Goal: Entertainment & Leisure: Consume media (video, audio)

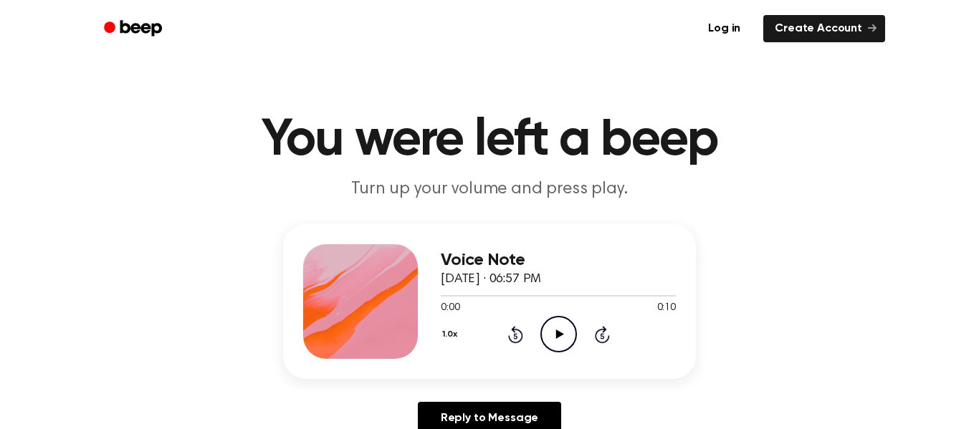
click at [559, 355] on div "Voice Note September 10, 2025 · 06:57 PM 0:00 0:10 Your browser does not suppor…" at bounding box center [558, 301] width 235 height 115
click at [47, 303] on div "Voice Note September 10, 2025 · 06:57 PM 0:00 0:10 Your browser does not suppor…" at bounding box center [489, 335] width 944 height 222
click at [555, 326] on icon "Play Audio" at bounding box center [558, 334] width 37 height 37
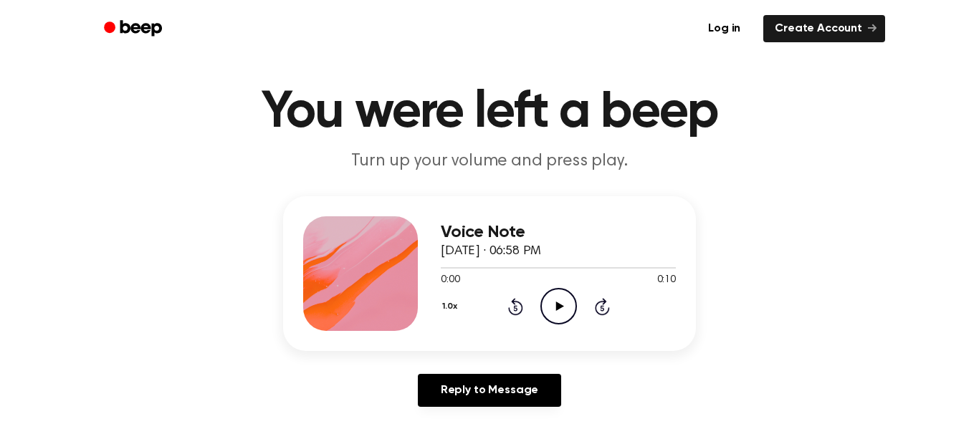
scroll to position [42, 0]
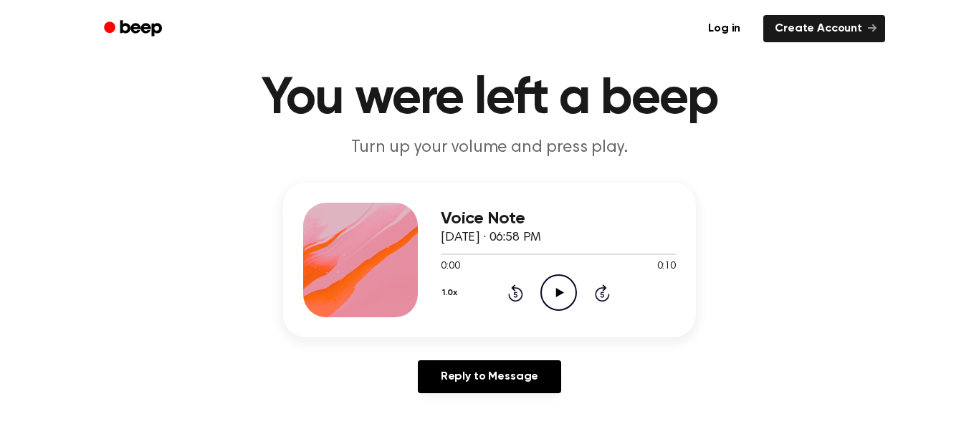
click at [551, 309] on circle at bounding box center [558, 292] width 35 height 35
click at [552, 305] on icon "Pause Audio" at bounding box center [558, 292] width 37 height 37
click at [556, 288] on icon "Play Audio" at bounding box center [558, 292] width 37 height 37
click at [44, 241] on div "Voice Note September 10, 2025 · 06:58 PM 0:03 0:10 Your browser does not suppor…" at bounding box center [489, 294] width 944 height 222
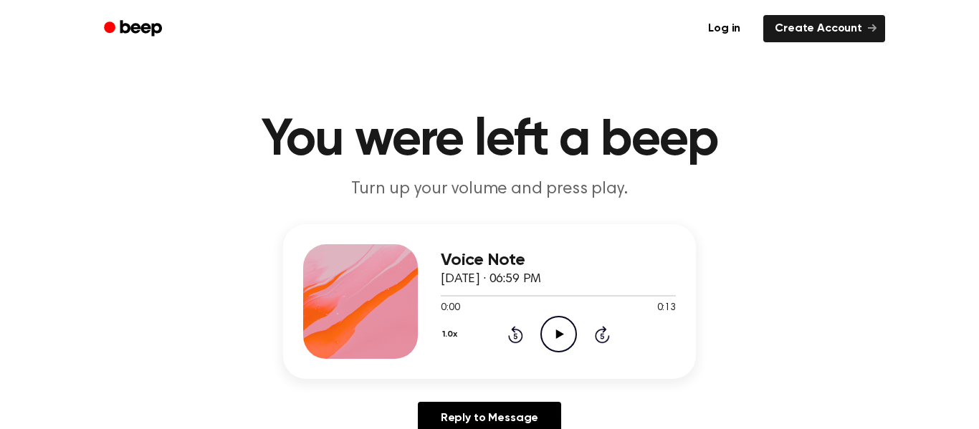
click at [562, 337] on icon "Play Audio" at bounding box center [558, 334] width 37 height 37
click at [63, 282] on div "Voice Note [DATE] · 06:59 PM 0:01 0:13 Your browser does not support the [objec…" at bounding box center [489, 335] width 944 height 222
click at [563, 335] on icon at bounding box center [559, 334] width 8 height 9
click at [63, 277] on div "Voice Note September 10, 2025 · 07:00 PM 0:03 0:10 Your browser does not suppor…" at bounding box center [489, 335] width 944 height 222
click at [62, 277] on div "Voice Note September 10, 2025 · 07:00 PM 0:04 0:10 Your browser does not suppor…" at bounding box center [489, 335] width 944 height 222
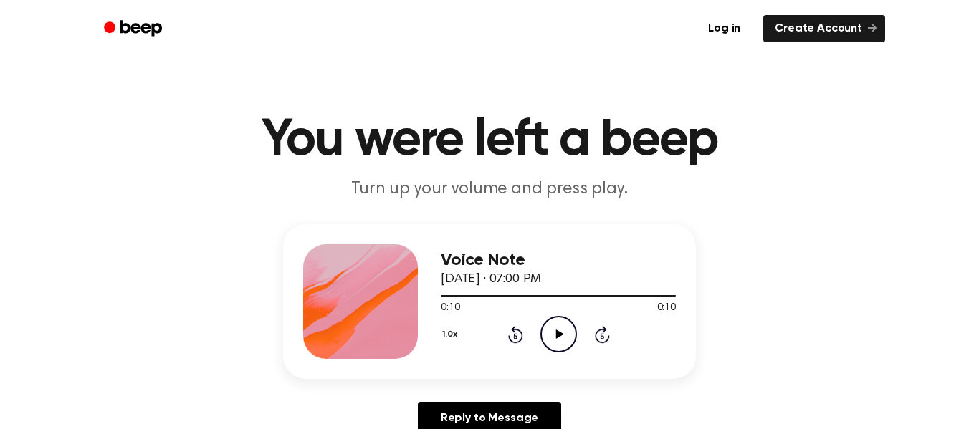
click at [553, 340] on icon "Play Audio" at bounding box center [558, 334] width 37 height 37
click at [567, 350] on circle at bounding box center [558, 334] width 35 height 35
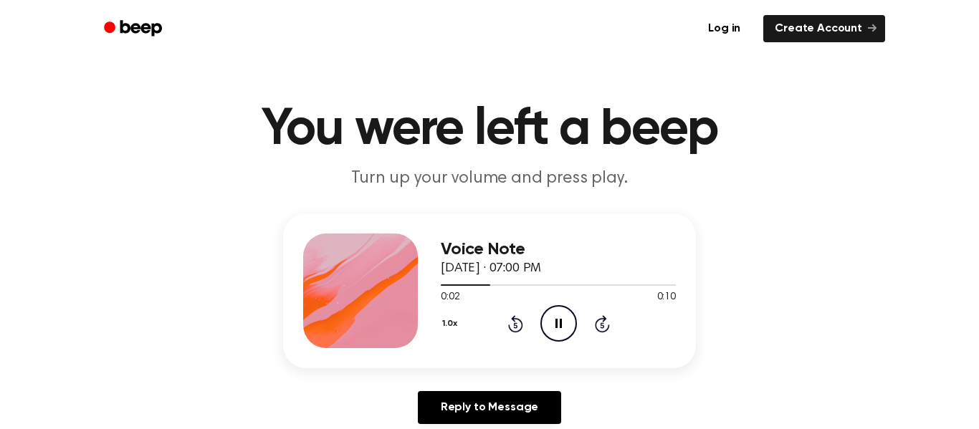
scroll to position [16, 0]
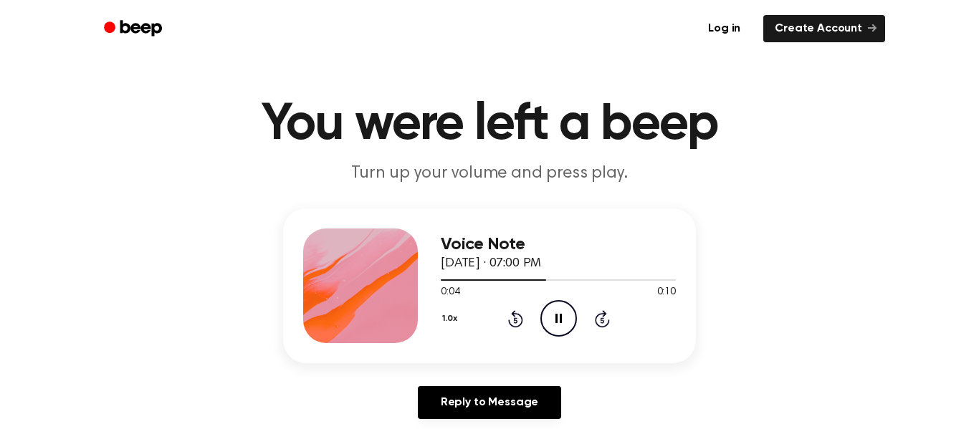
click at [45, 277] on div "Voice Note September 10, 2025 · 07:00 PM 0:04 0:10 Your browser does not suppor…" at bounding box center [489, 319] width 944 height 222
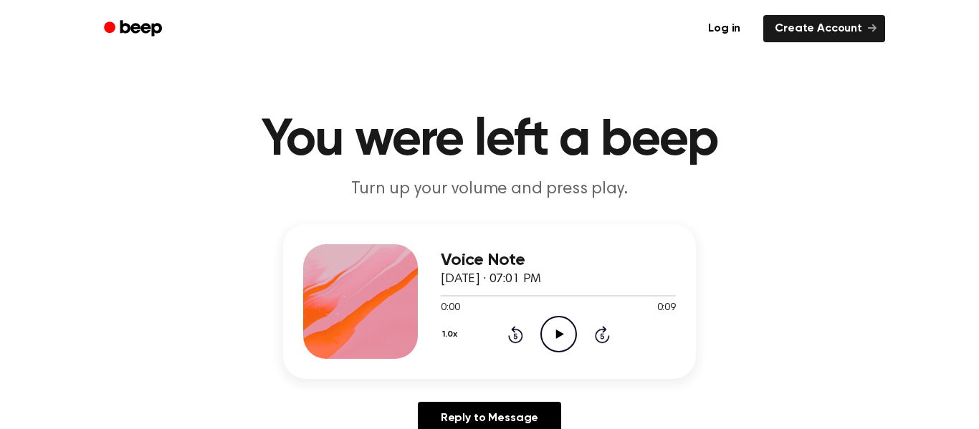
click at [573, 326] on circle at bounding box center [558, 334] width 35 height 35
click at [563, 339] on icon "Play Audio" at bounding box center [558, 334] width 37 height 37
click at [577, 340] on div "1.0x Rewind 5 seconds Play Audio Skip 5 seconds" at bounding box center [558, 334] width 235 height 37
click at [560, 329] on icon "Play Audio" at bounding box center [558, 334] width 37 height 37
click at [49, 309] on div "Voice Note September 10, 2025 · 07:07 PM 0:00 0:10 Your browser does not suppor…" at bounding box center [489, 335] width 944 height 222
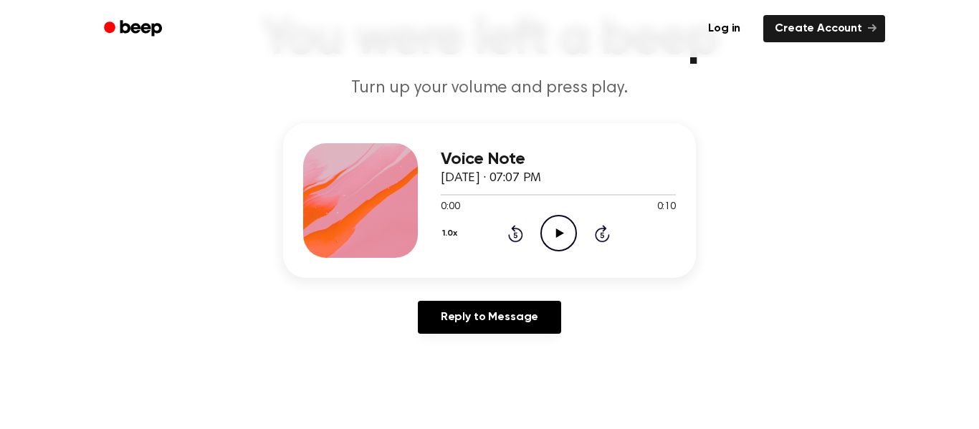
scroll to position [126, 0]
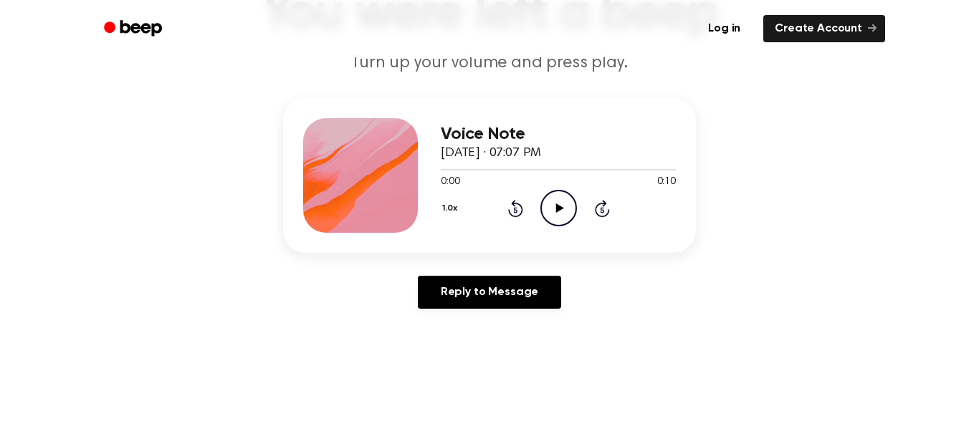
click at [555, 211] on icon "Play Audio" at bounding box center [558, 208] width 37 height 37
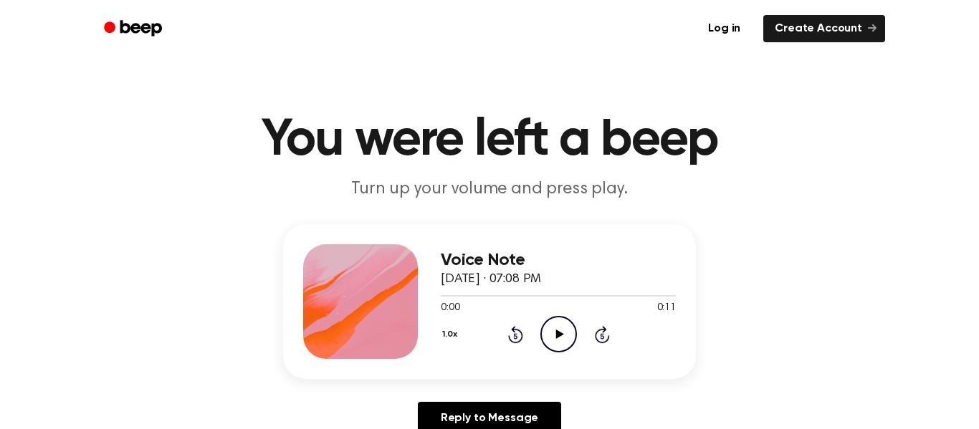
click at [555, 357] on div "Voice Note September 10, 2025 · 07:08 PM 0:00 0:11 Your browser does not suppor…" at bounding box center [558, 301] width 235 height 115
click at [565, 348] on icon "Play Audio" at bounding box center [558, 334] width 37 height 37
click at [44, 322] on div "Voice Note September 10, 2025 · 07:08 PM 0:01 0:11 Your browser does not suppor…" at bounding box center [489, 335] width 944 height 222
click at [21, 251] on div "Voice Note September 10, 2025 · 07:09 PM 0:00 0:12 Your browser does not suppor…" at bounding box center [489, 335] width 944 height 222
click at [549, 344] on icon "Play Audio" at bounding box center [558, 334] width 37 height 37
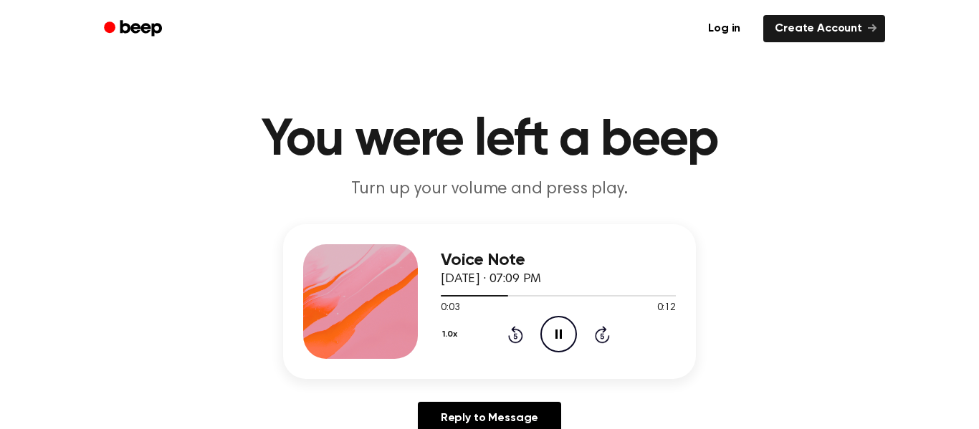
click at [34, 271] on div "Voice Note September 10, 2025 · 07:09 PM 0:03 0:12 Your browser does not suppor…" at bounding box center [489, 335] width 944 height 222
click at [562, 334] on icon "Pause Audio" at bounding box center [558, 334] width 37 height 37
click at [559, 341] on icon "Play Audio" at bounding box center [558, 334] width 37 height 37
click at [39, 256] on div "Voice Note [DATE] · 07:09 PM 0:00 0:12 Your browser does not support the [objec…" at bounding box center [489, 335] width 944 height 222
click at [37, 254] on div "Voice Note [DATE] · 07:09 PM 0:05 0:12 Your browser does not support the [objec…" at bounding box center [489, 335] width 944 height 222
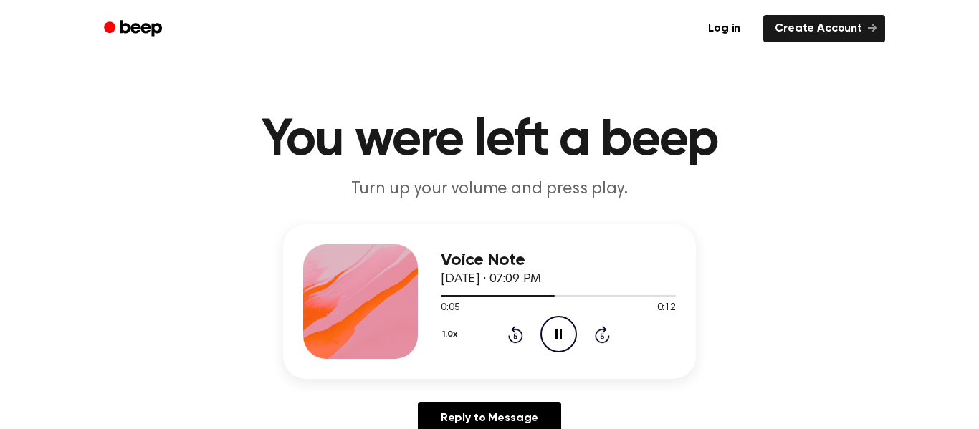
click at [36, 253] on div "Voice Note [DATE] · 07:09 PM 0:05 0:12 Your browser does not support the [objec…" at bounding box center [489, 335] width 944 height 222
click at [39, 260] on div "Voice Note [DATE] · 07:11 PM 0:00 0:10 Your browser does not support the [objec…" at bounding box center [489, 335] width 944 height 222
click at [553, 340] on icon "Play Audio" at bounding box center [558, 334] width 37 height 37
click at [45, 270] on div "Voice Note [DATE] · 07:11 PM 0:00 0:10 Your browser does not support the [objec…" at bounding box center [489, 335] width 944 height 222
click at [34, 264] on div "Voice Note [DATE] · 07:11 PM 0:06 0:10 Your browser does not support the [objec…" at bounding box center [489, 335] width 944 height 222
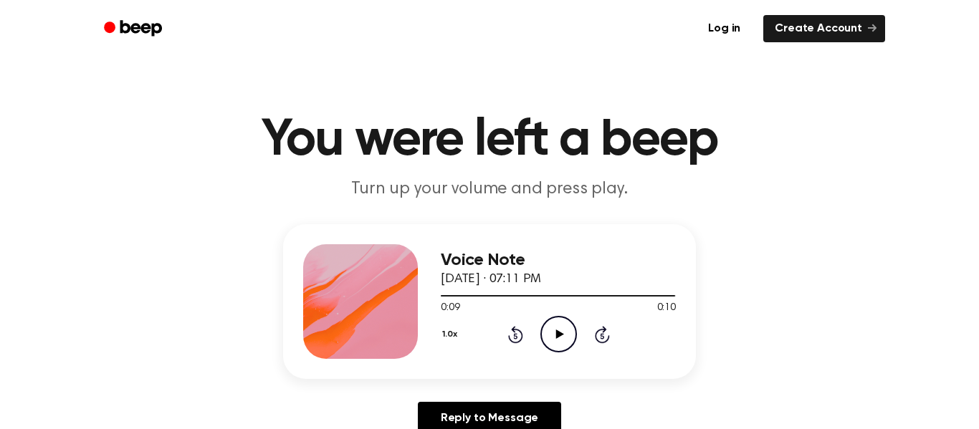
click at [559, 347] on icon "Play Audio" at bounding box center [558, 334] width 37 height 37
click at [42, 261] on div "Voice Note [DATE] · 07:11 PM 0:02 0:10 Your browser does not support the [objec…" at bounding box center [489, 335] width 944 height 222
click at [44, 260] on div "Voice Note [DATE] · 07:11 PM 0:04 0:10 Your browser does not support the [objec…" at bounding box center [489, 335] width 944 height 222
click at [42, 260] on div "Voice Note [DATE] · 07:11 PM 0:05 0:10 Your browser does not support the [objec…" at bounding box center [489, 335] width 944 height 222
click at [557, 340] on icon "Play Audio" at bounding box center [558, 334] width 37 height 37
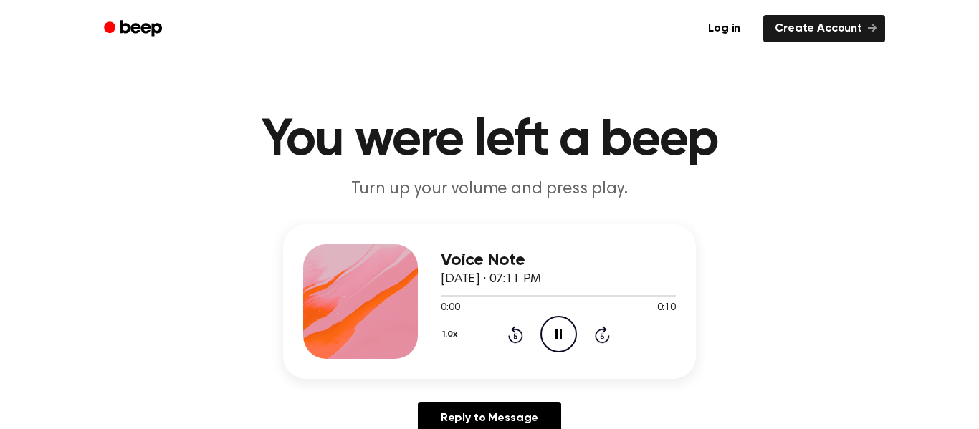
click at [46, 269] on div "Voice Note [DATE] · 07:11 PM 0:00 0:10 Your browser does not support the [objec…" at bounding box center [489, 335] width 944 height 222
click at [44, 269] on div "Voice Note [DATE] · 07:11 PM 0:04 0:10 Your browser does not support the [objec…" at bounding box center [489, 335] width 944 height 222
